Goal: Information Seeking & Learning: Learn about a topic

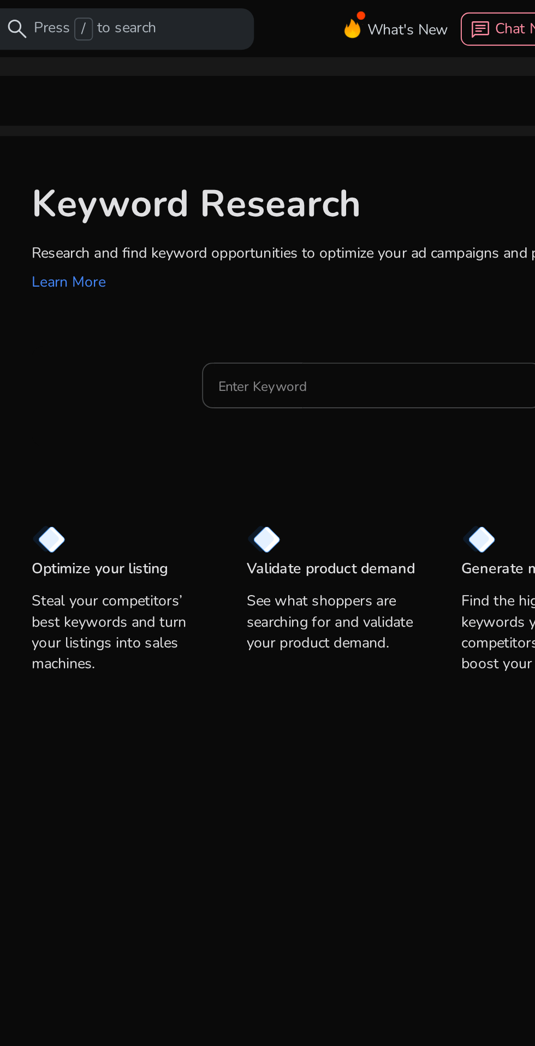
click at [275, 199] on input "Enter Keyword" at bounding box center [254, 203] width 161 height 12
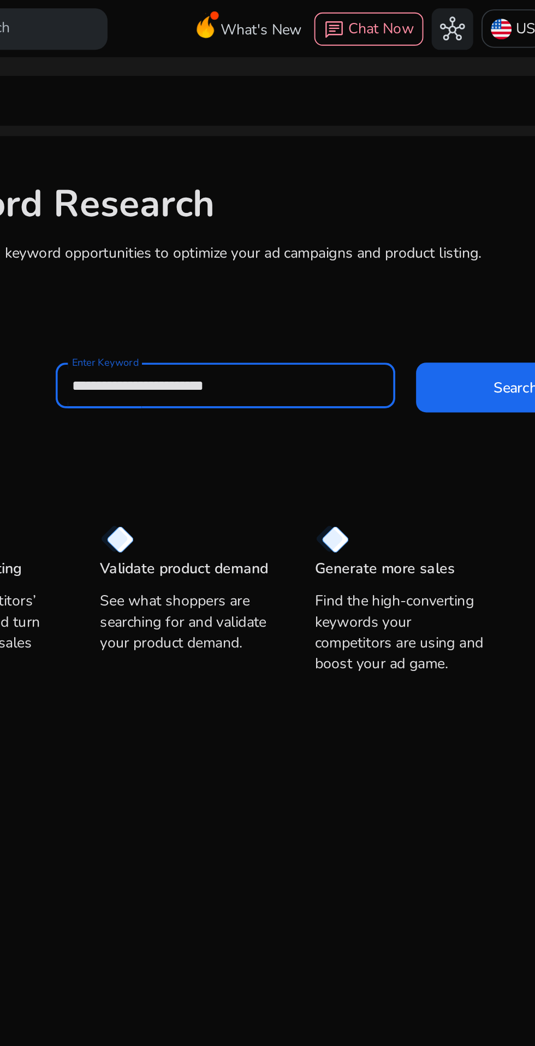
click at [395, 211] on span at bounding box center [406, 204] width 105 height 26
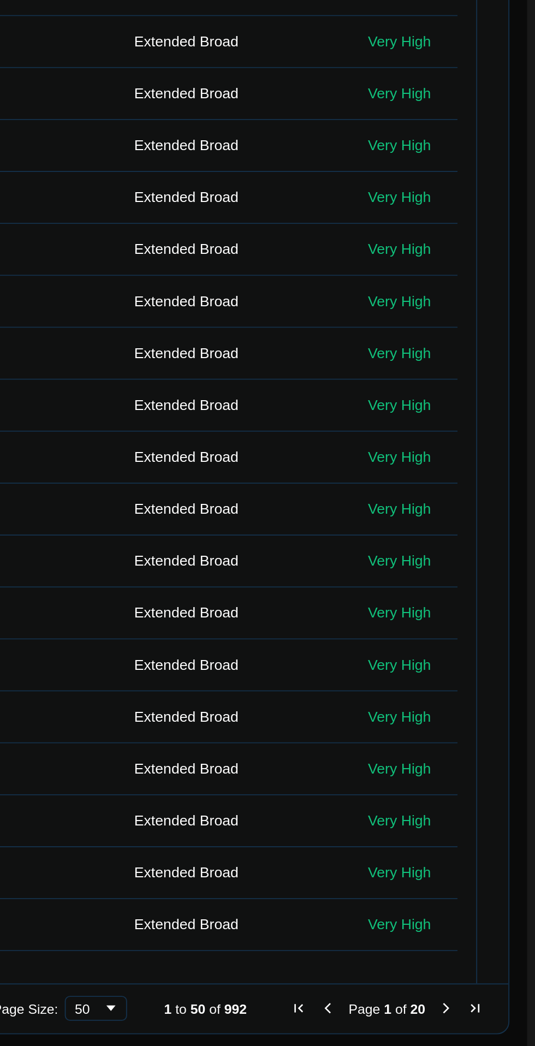
click at [485, 1016] on span "Next Page" at bounding box center [488, 1018] width 9 height 9
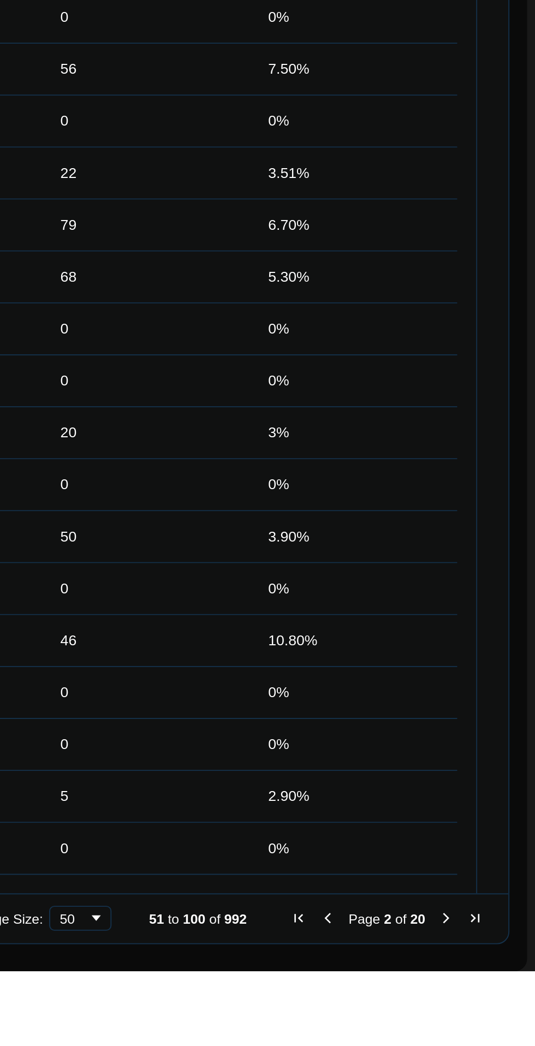
click at [484, 1017] on span "Next Page" at bounding box center [488, 1018] width 9 height 9
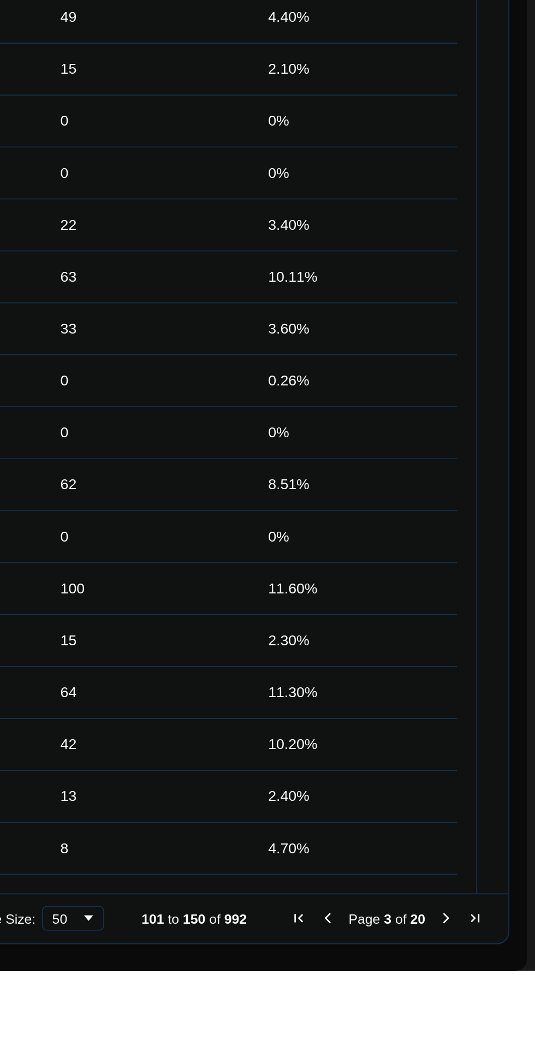
click at [484, 1018] on span "Next Page" at bounding box center [488, 1018] width 9 height 9
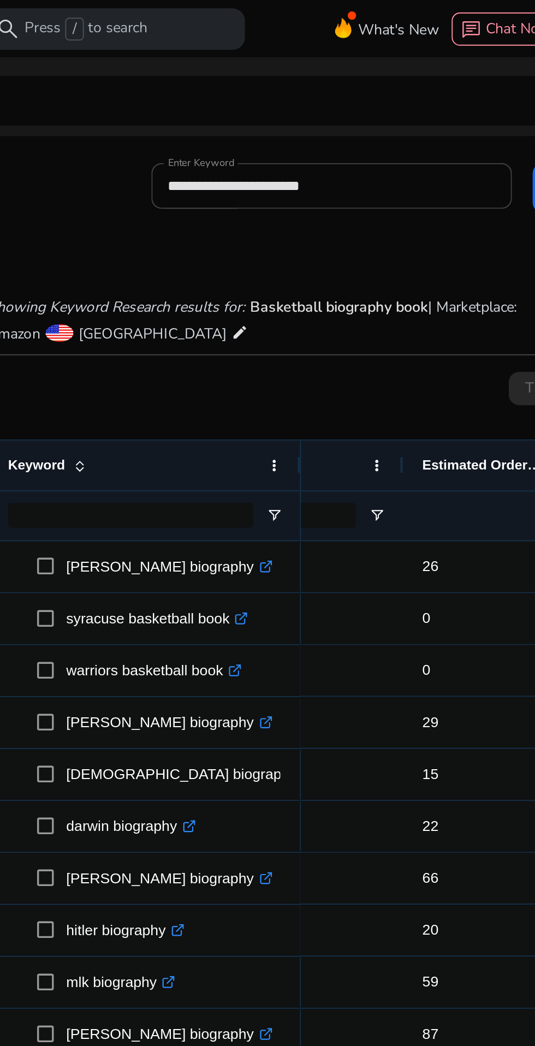
click at [268, 95] on input "**********" at bounding box center [238, 98] width 172 height 12
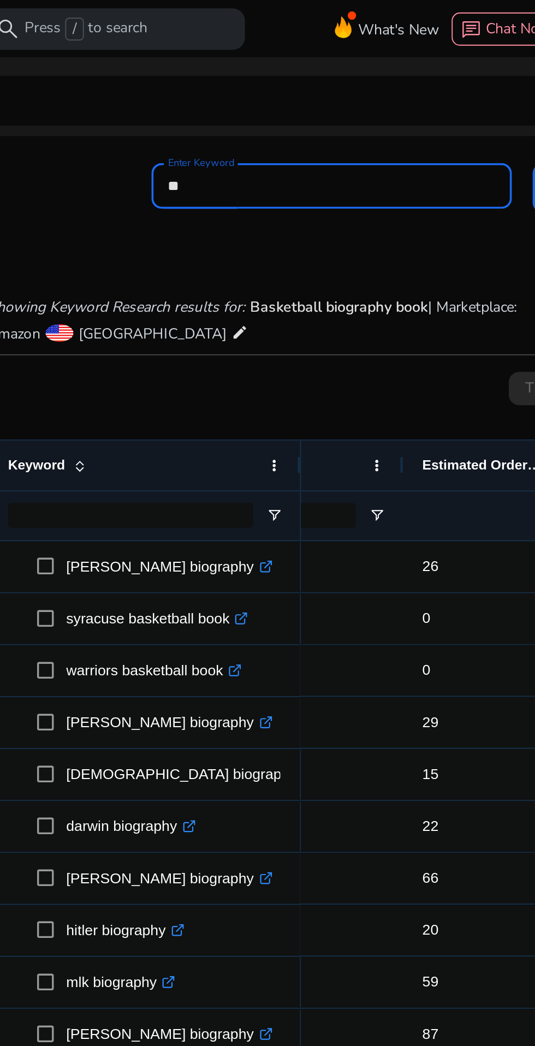
type input "*"
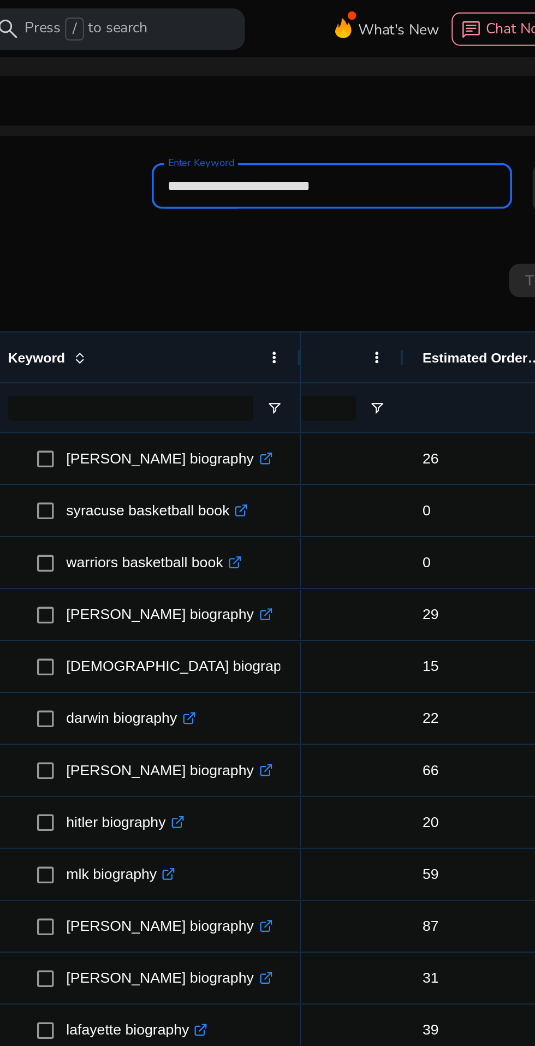
click at [343, 86] on button "Search" at bounding box center [395, 99] width 105 height 26
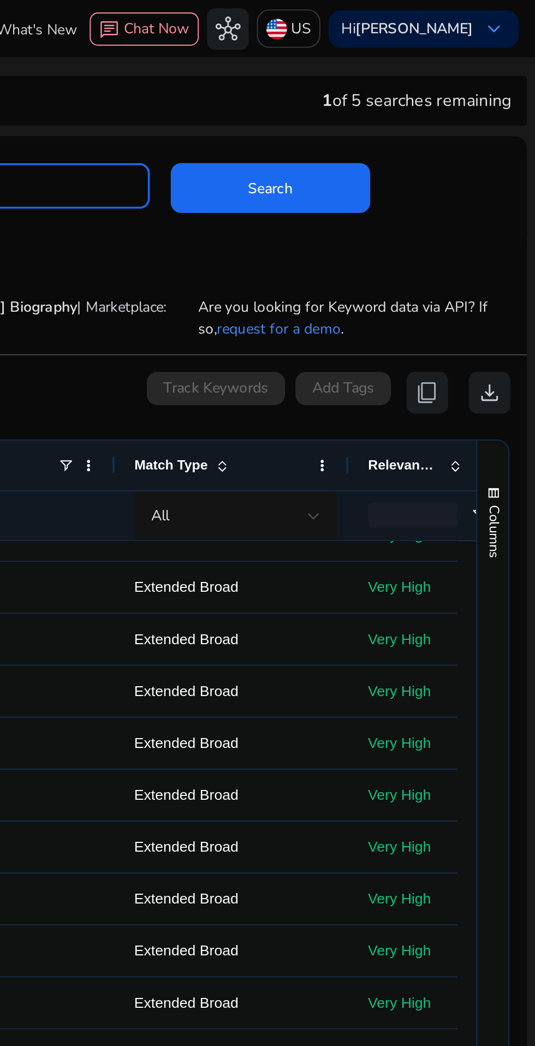
scroll to position [502, 0]
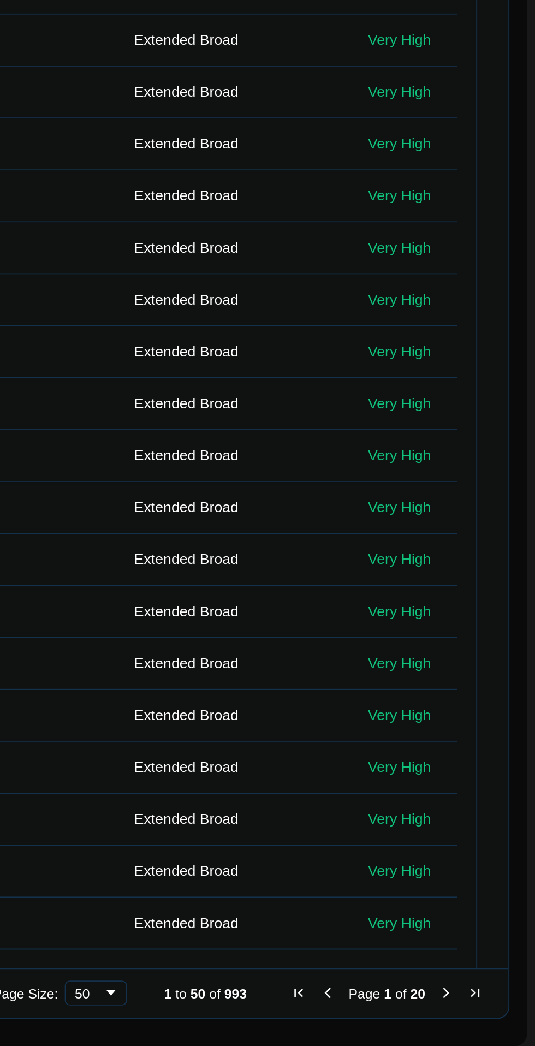
type input "**********"
click at [484, 1014] on span "Next Page" at bounding box center [488, 1018] width 9 height 9
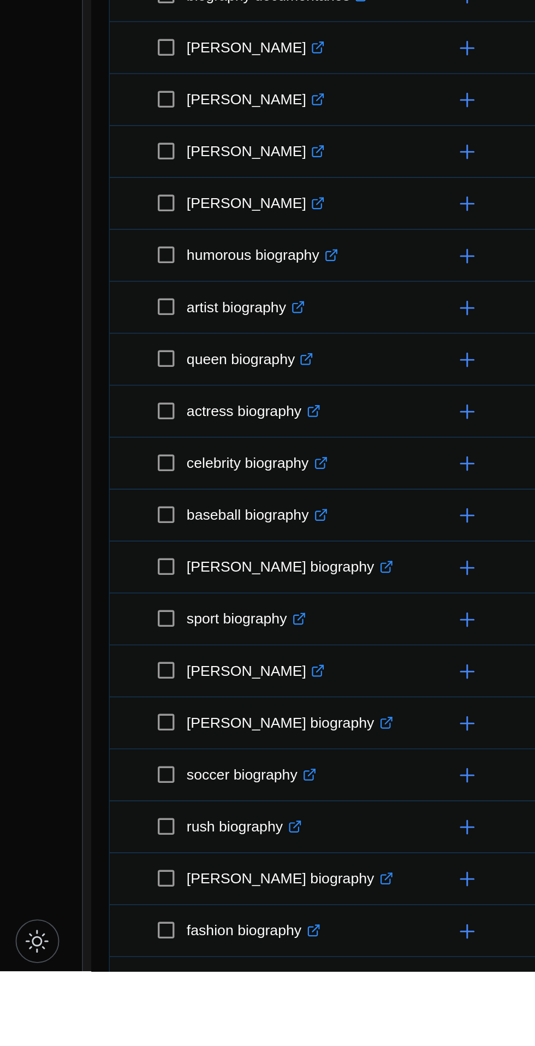
scroll to position [0, 0]
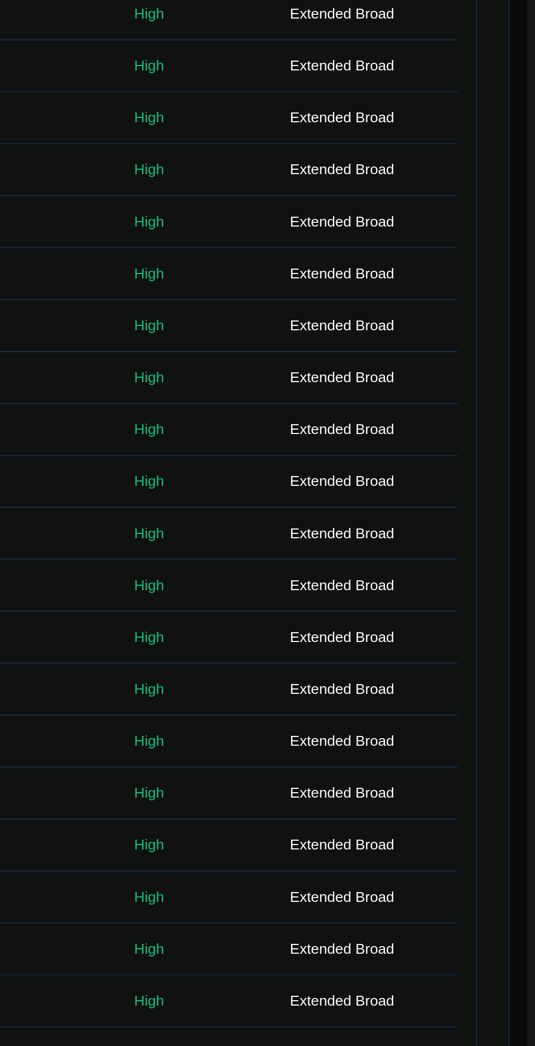
scroll to position [83, 0]
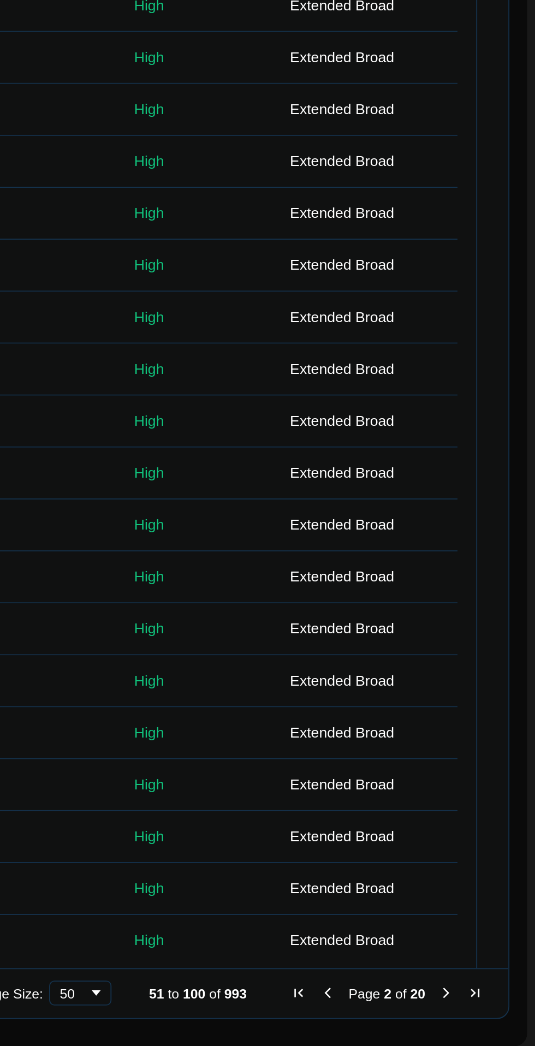
click at [487, 1014] on span "Next Page" at bounding box center [488, 1018] width 9 height 9
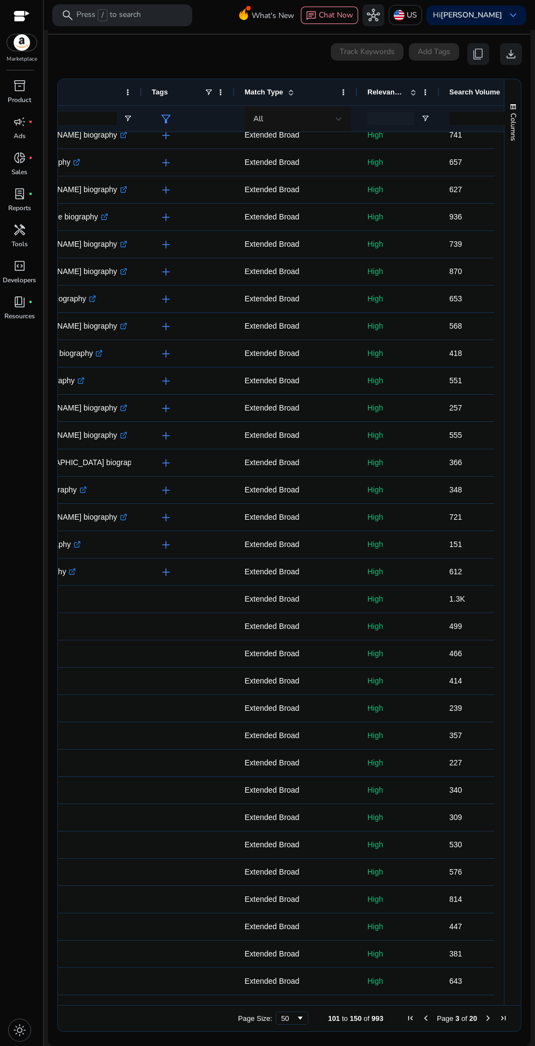
scroll to position [0, 0]
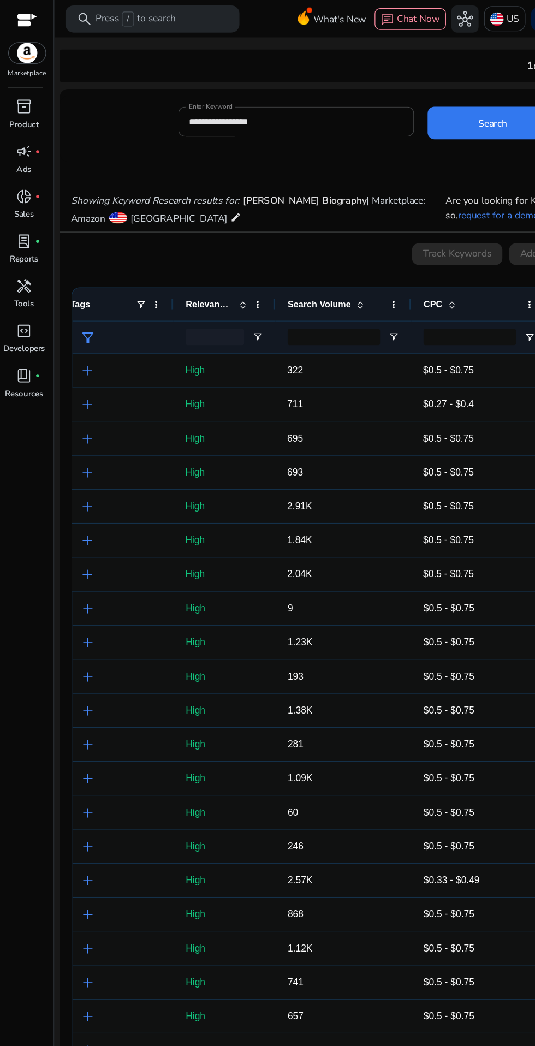
click at [362, 104] on span at bounding box center [395, 99] width 105 height 26
